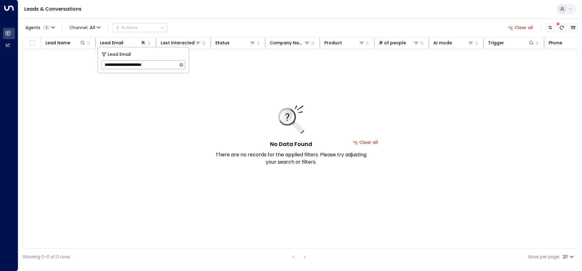
drag, startPoint x: 180, startPoint y: 66, endPoint x: 163, endPoint y: 64, distance: 18.1
click at [179, 66] on icon "button" at bounding box center [181, 64] width 5 height 5
click at [138, 65] on input "text" at bounding box center [144, 64] width 84 height 11
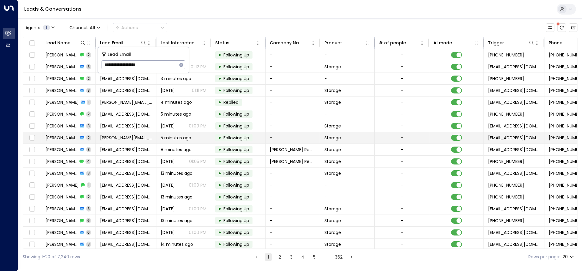
type input "**********"
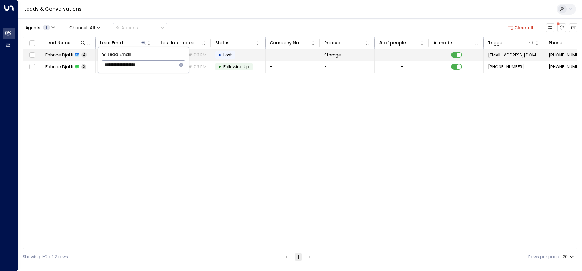
click at [285, 53] on td "-" at bounding box center [293, 55] width 55 height 12
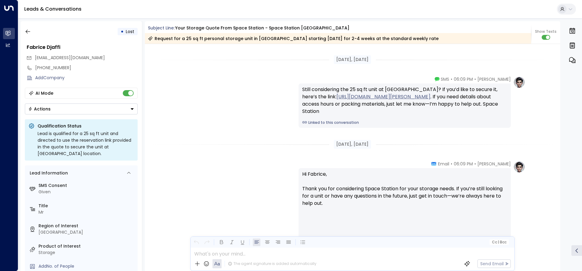
scroll to position [845, 0]
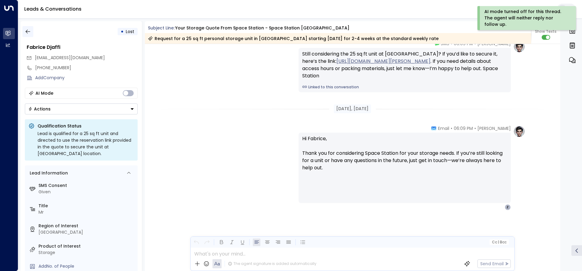
click at [31, 31] on button "button" at bounding box center [27, 31] width 11 height 11
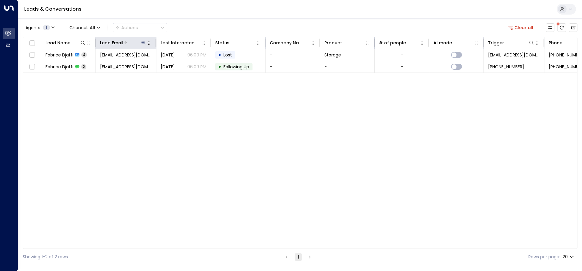
click at [142, 43] on icon at bounding box center [143, 43] width 4 height 4
click at [179, 65] on icon "button" at bounding box center [181, 64] width 5 height 5
click at [121, 66] on input "text" at bounding box center [144, 64] width 84 height 11
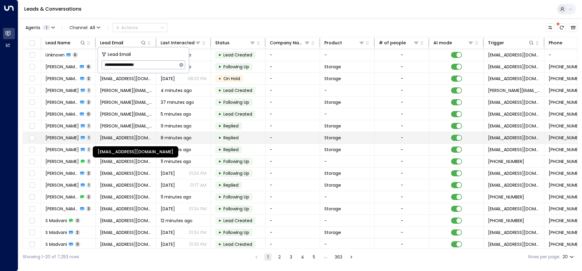
type input "**********"
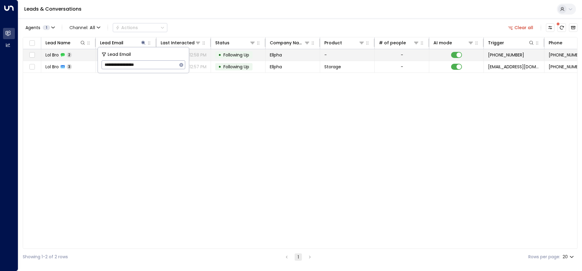
click at [294, 54] on td "Ellpha" at bounding box center [293, 55] width 55 height 12
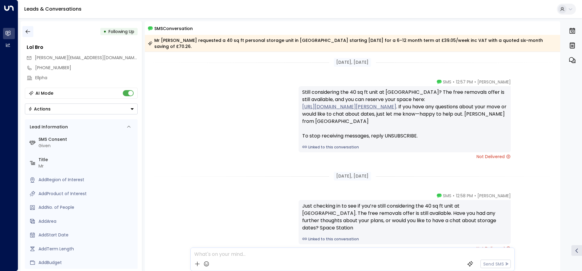
click at [23, 32] on button "button" at bounding box center [27, 31] width 11 height 11
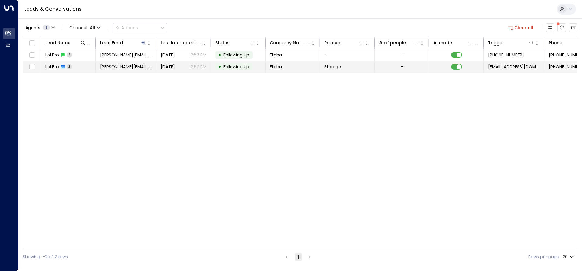
click at [304, 65] on td "Ellpha" at bounding box center [293, 67] width 55 height 12
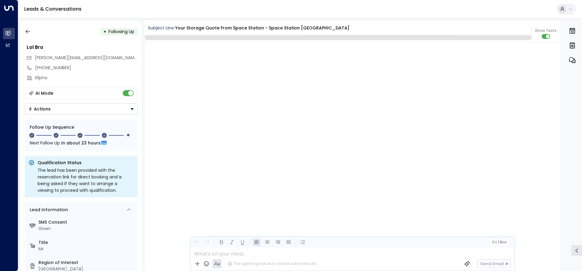
scroll to position [1015, 0]
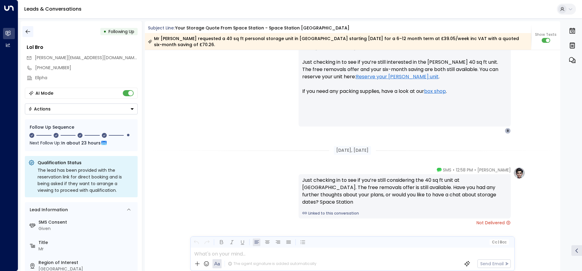
click at [30, 33] on icon "button" at bounding box center [28, 32] width 6 height 6
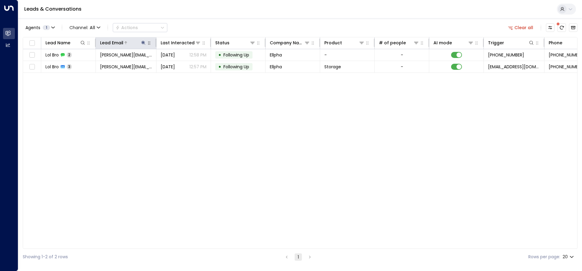
click at [140, 45] on div at bounding box center [134, 43] width 23 height 6
click at [144, 43] on icon at bounding box center [143, 43] width 4 height 4
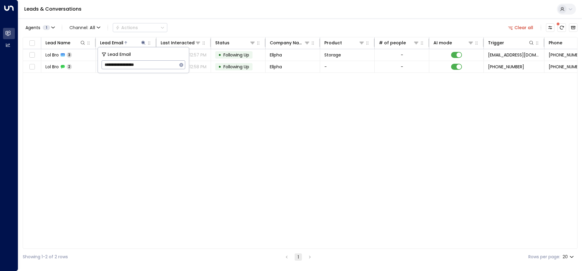
click at [181, 64] on icon "button" at bounding box center [182, 65] width 4 height 4
click at [140, 66] on input "text" at bounding box center [144, 64] width 84 height 11
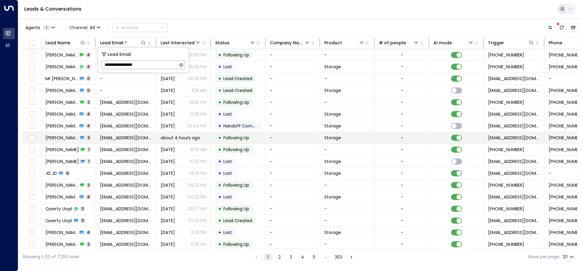
type input "**********"
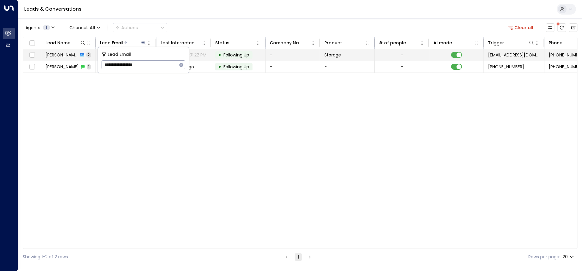
click at [286, 53] on td "-" at bounding box center [293, 55] width 55 height 12
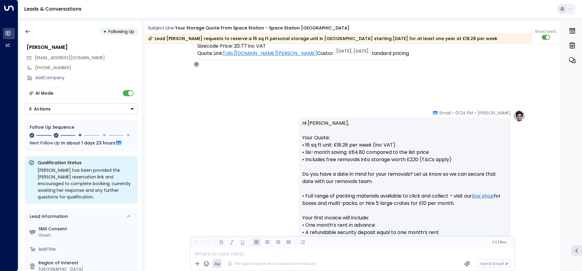
scroll to position [144, 0]
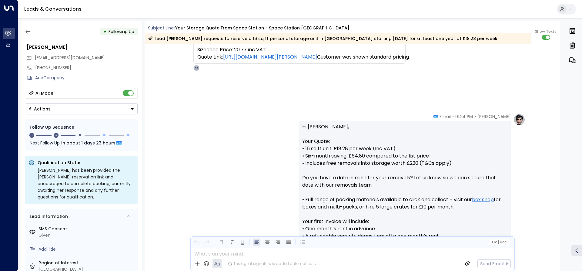
drag, startPoint x: 24, startPoint y: 29, endPoint x: 46, endPoint y: 17, distance: 25.6
click at [27, 28] on button "button" at bounding box center [27, 31] width 11 height 11
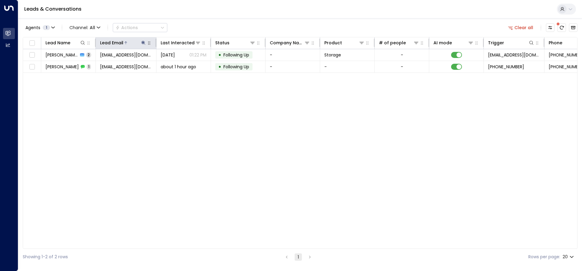
click at [141, 42] on button at bounding box center [143, 43] width 6 height 6
drag, startPoint x: 184, startPoint y: 65, endPoint x: 172, endPoint y: 67, distance: 11.8
click at [183, 65] on button "button" at bounding box center [181, 65] width 8 height 8
click at [140, 65] on input "text" at bounding box center [144, 64] width 84 height 11
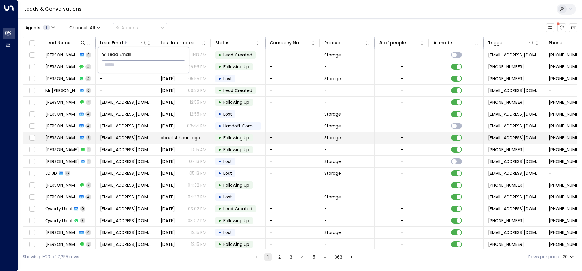
type input "**********"
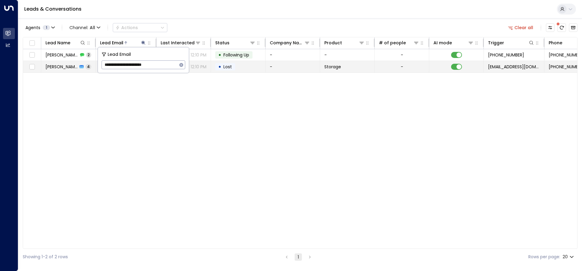
click at [245, 67] on td "• Lost" at bounding box center [238, 67] width 55 height 12
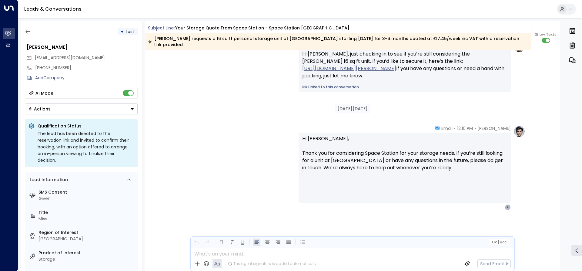
scroll to position [840, 0]
